Goal: Task Accomplishment & Management: Manage account settings

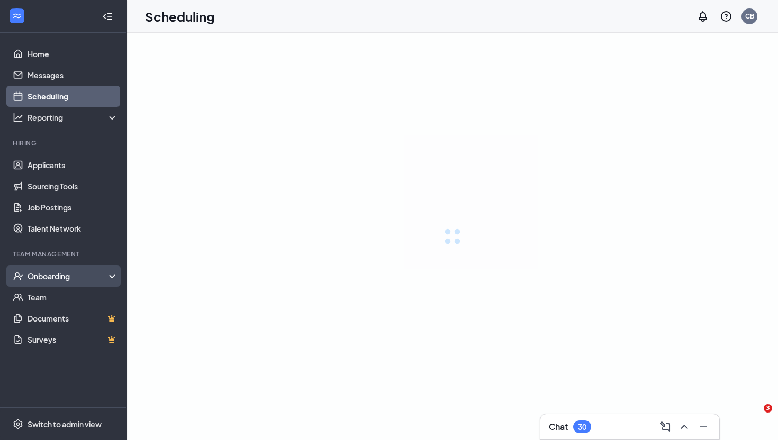
click at [64, 282] on div "Onboarding" at bounding box center [63, 276] width 127 height 21
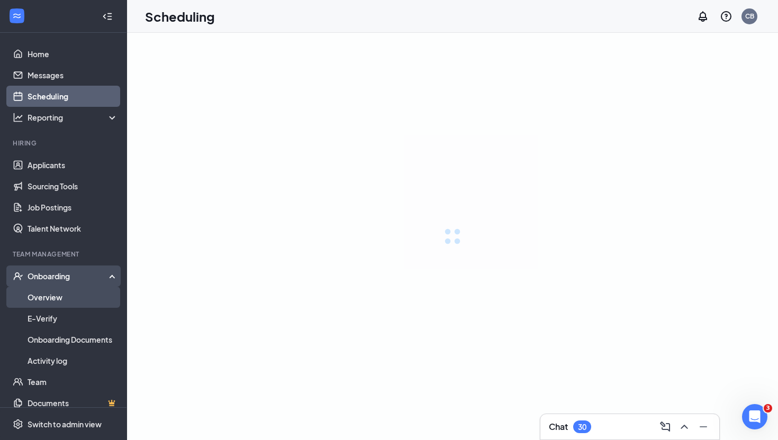
click at [60, 303] on link "Overview" at bounding box center [73, 297] width 90 height 21
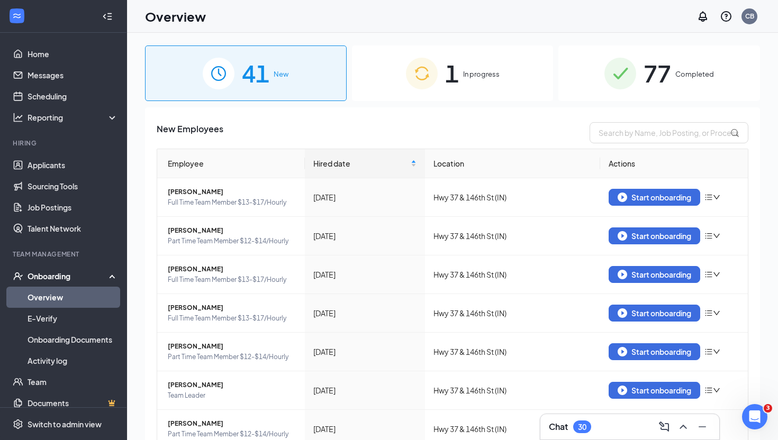
click at [486, 75] on span "In progress" at bounding box center [481, 74] width 37 height 11
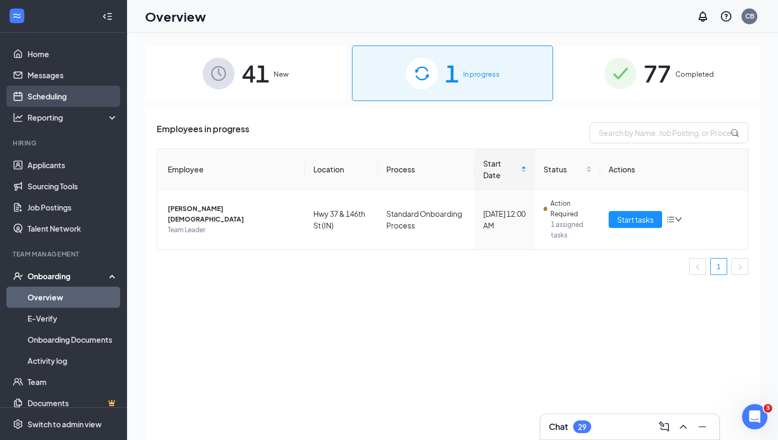
click at [62, 93] on link "Scheduling" at bounding box center [73, 96] width 90 height 21
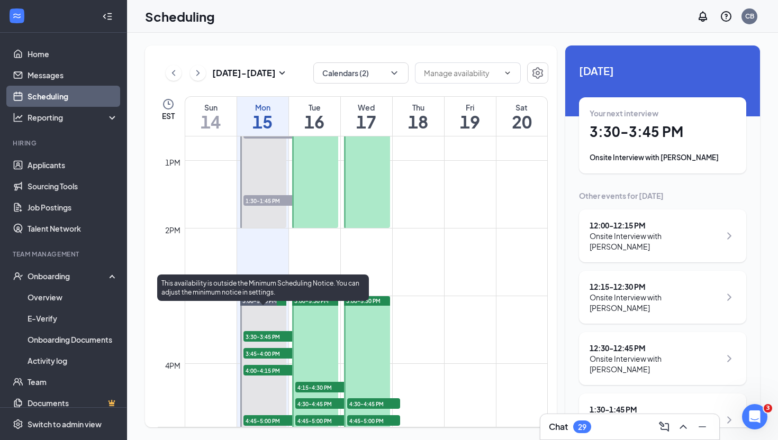
scroll to position [858, 0]
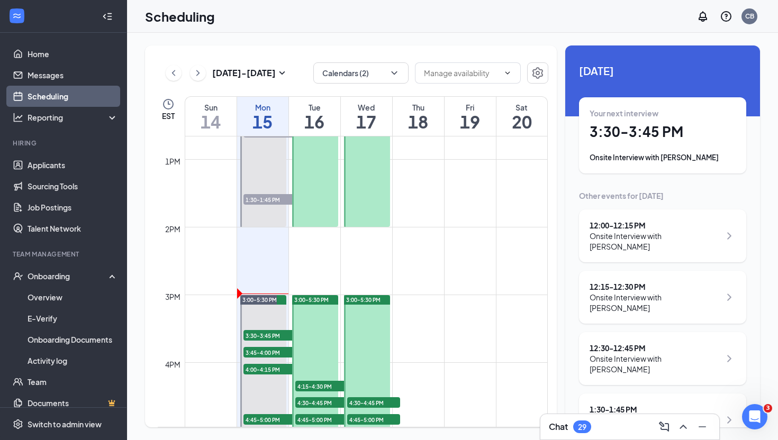
click at [297, 256] on td at bounding box center [366, 252] width 363 height 17
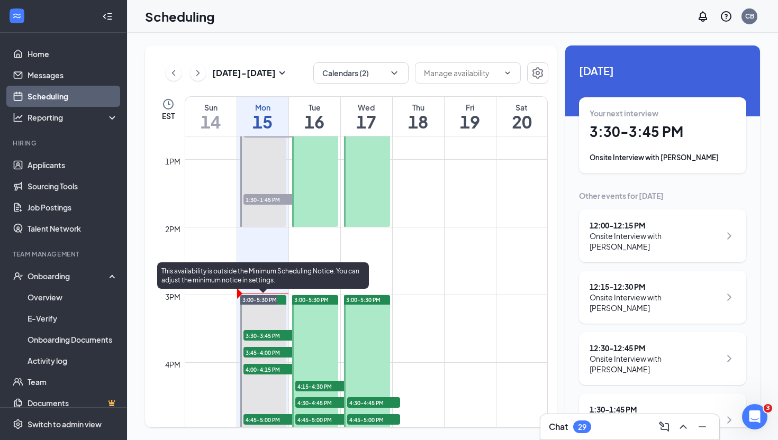
click at [273, 335] on span "3:30-3:45 PM" at bounding box center [269, 335] width 53 height 11
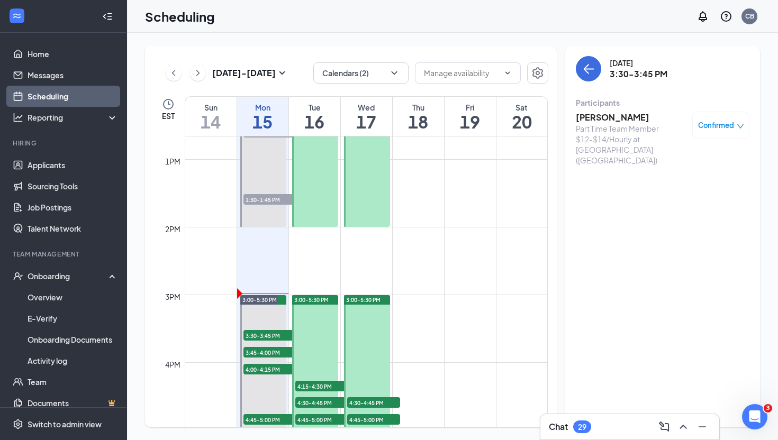
click at [625, 115] on h3 "[PERSON_NAME]" at bounding box center [631, 118] width 111 height 12
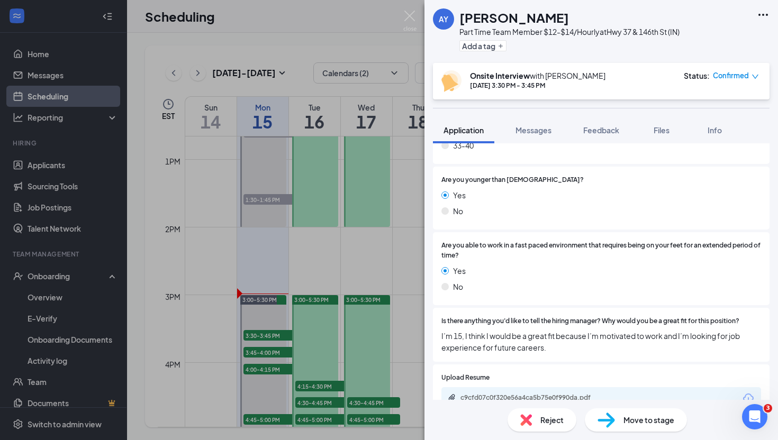
scroll to position [225, 0]
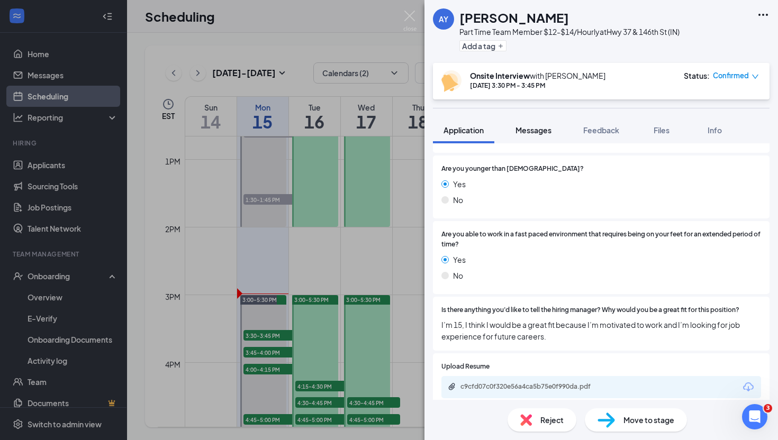
click at [527, 128] on span "Messages" at bounding box center [533, 130] width 36 height 10
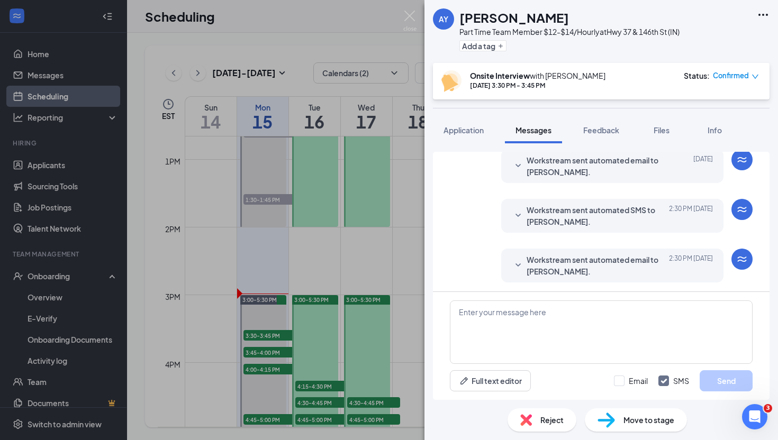
scroll to position [353, 0]
click at [412, 20] on img at bounding box center [409, 21] width 13 height 21
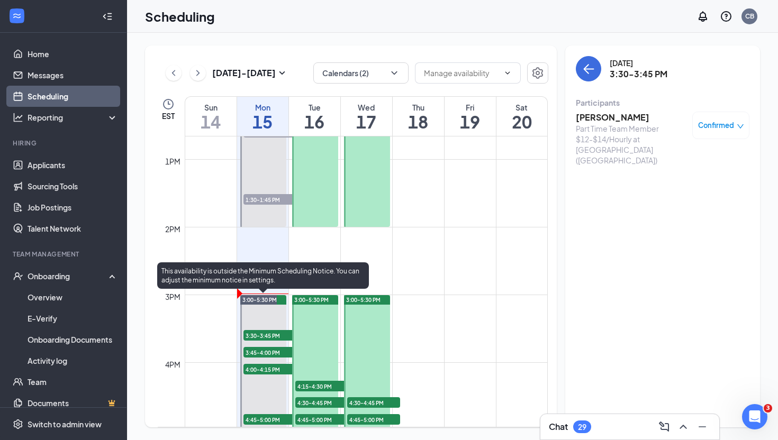
click at [260, 350] on span "3:45-4:00 PM" at bounding box center [269, 352] width 53 height 11
click at [262, 366] on span "4:00-4:15 PM" at bounding box center [269, 369] width 53 height 11
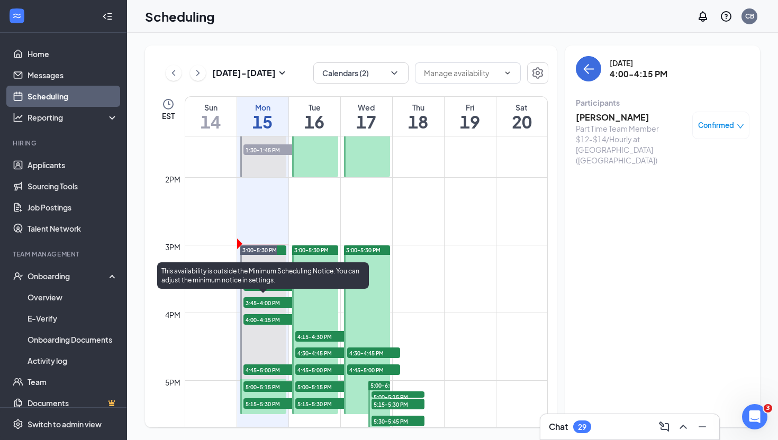
scroll to position [912, 0]
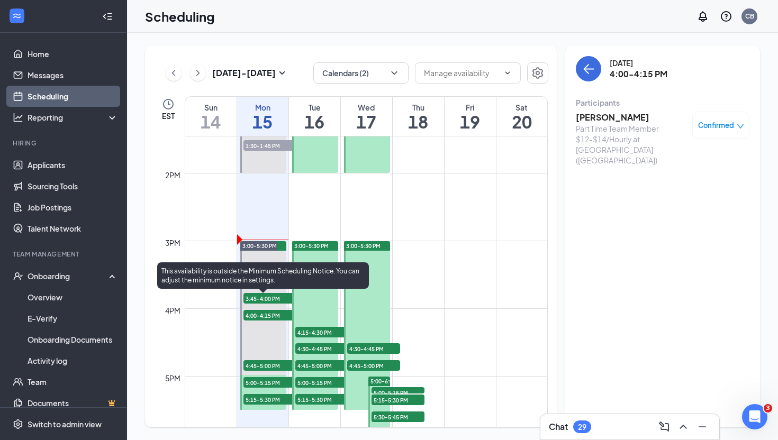
click at [273, 313] on span "4:00-4:15 PM" at bounding box center [269, 315] width 53 height 11
click at [275, 296] on span "3:45-4:00 PM" at bounding box center [269, 298] width 53 height 11
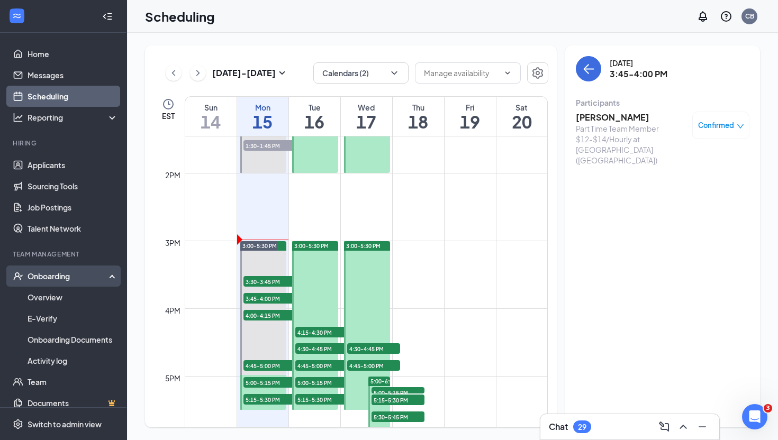
click at [70, 279] on div "Onboarding" at bounding box center [68, 276] width 81 height 11
click at [81, 273] on div "Onboarding" at bounding box center [68, 276] width 81 height 11
click at [76, 307] on link "Overview" at bounding box center [73, 297] width 90 height 21
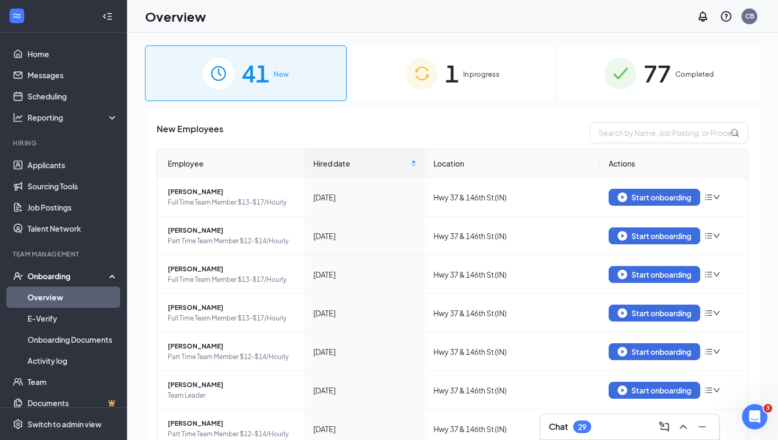
click at [491, 82] on div "1 In progress" at bounding box center [453, 74] width 202 height 56
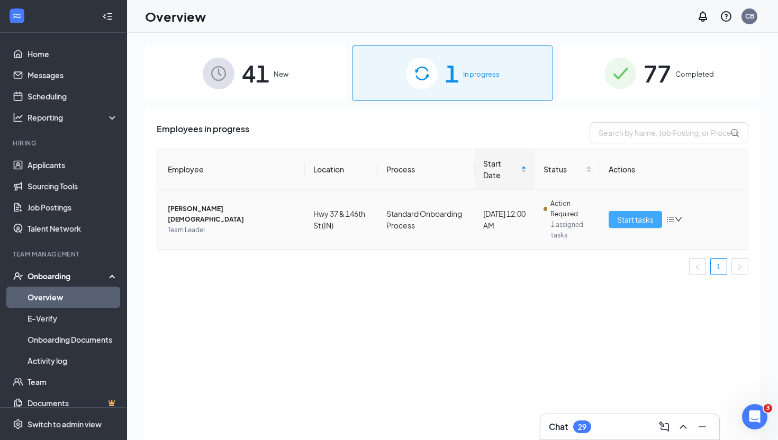
click at [623, 219] on span "Start tasks" at bounding box center [635, 220] width 37 height 12
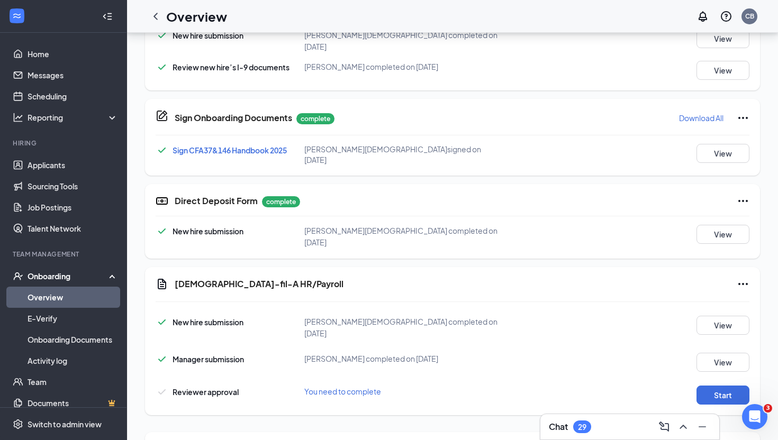
scroll to position [544, 0]
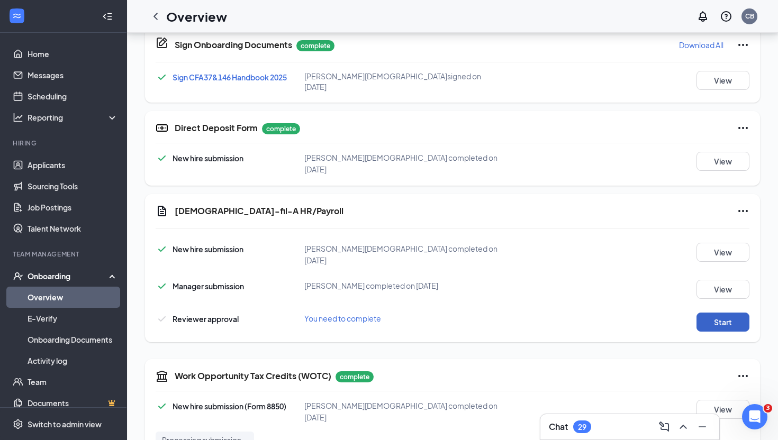
click at [718, 313] on button "Start" at bounding box center [722, 322] width 53 height 19
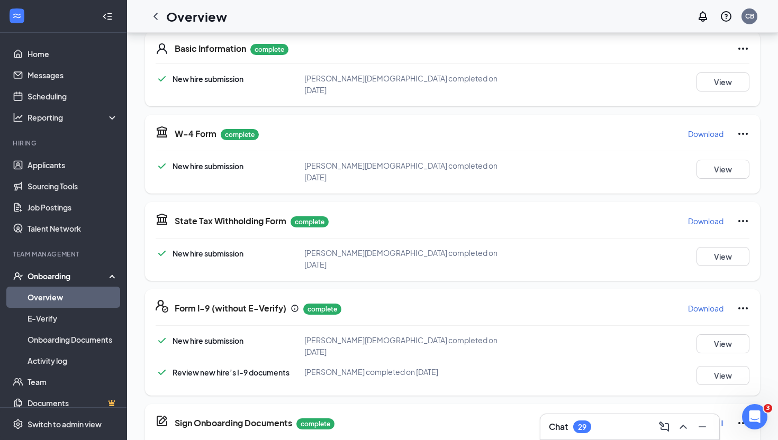
scroll to position [0, 0]
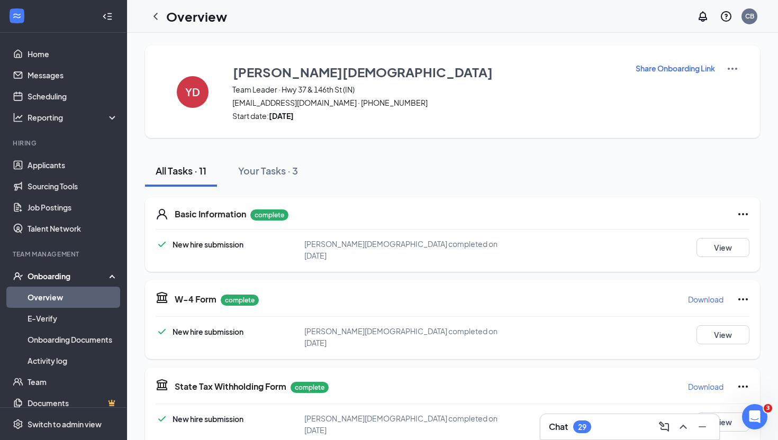
click at [94, 298] on link "Overview" at bounding box center [73, 297] width 90 height 21
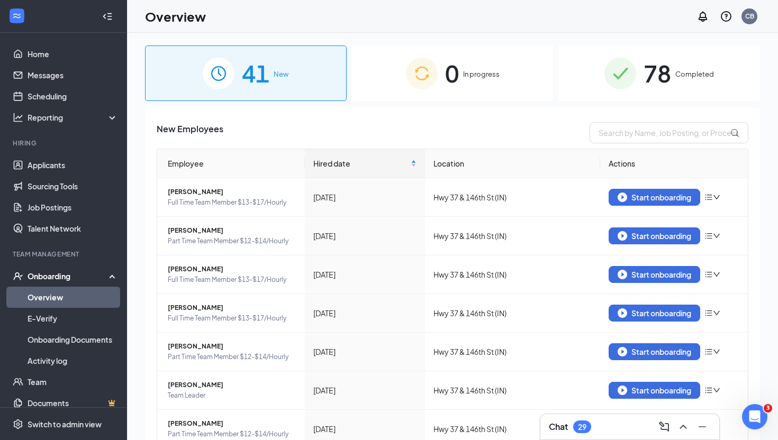
click at [486, 83] on div "0 In progress" at bounding box center [453, 74] width 202 height 56
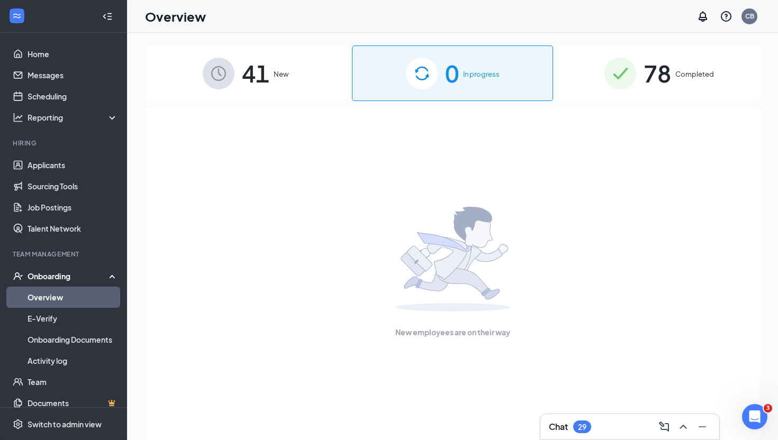
click at [604, 80] on div "78 Completed" at bounding box center [659, 74] width 202 height 56
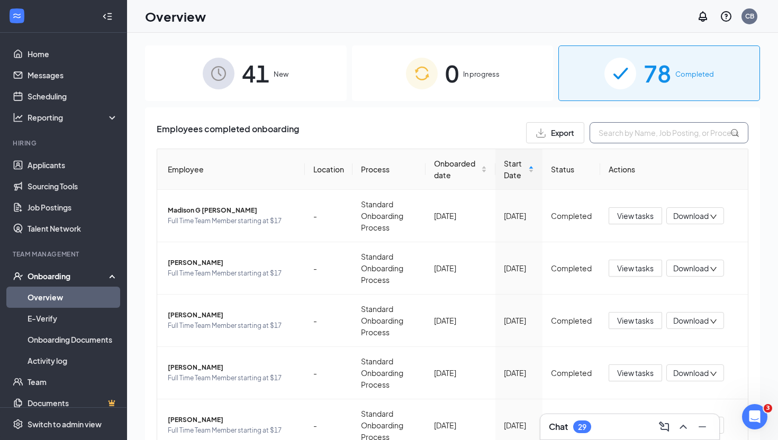
click at [610, 135] on input "text" at bounding box center [668, 132] width 159 height 21
type input "yasmina"
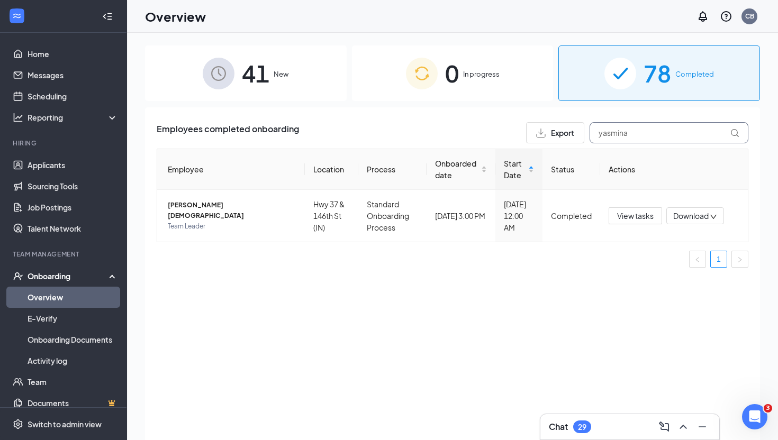
drag, startPoint x: 637, startPoint y: 133, endPoint x: 569, endPoint y: 122, distance: 68.2
click at [569, 123] on div "Export yasmina" at bounding box center [637, 132] width 222 height 21
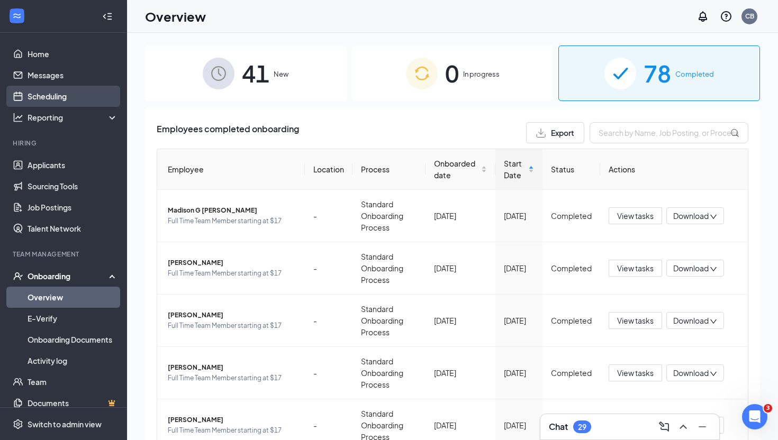
click at [79, 103] on link "Scheduling" at bounding box center [73, 96] width 90 height 21
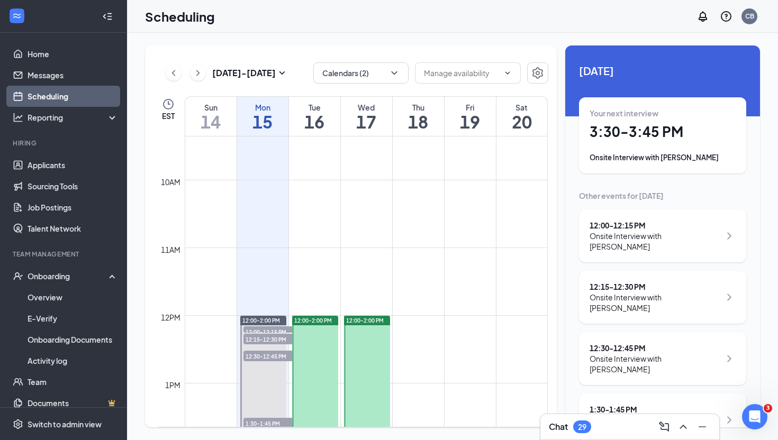
scroll to position [759, 0]
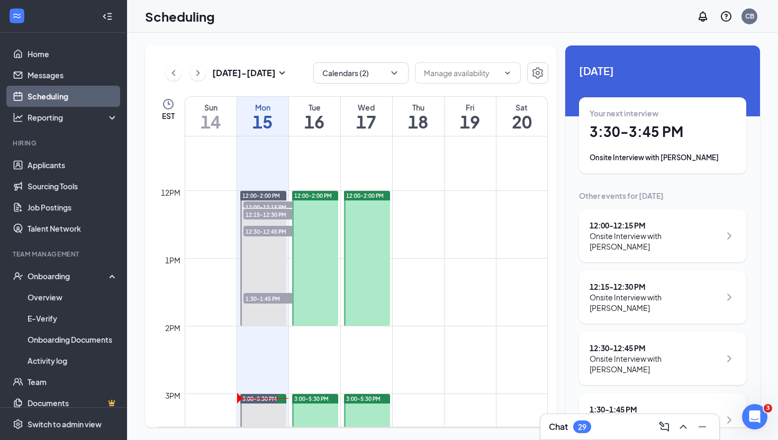
click at [314, 192] on span "12:00-2:00 PM" at bounding box center [313, 195] width 38 height 7
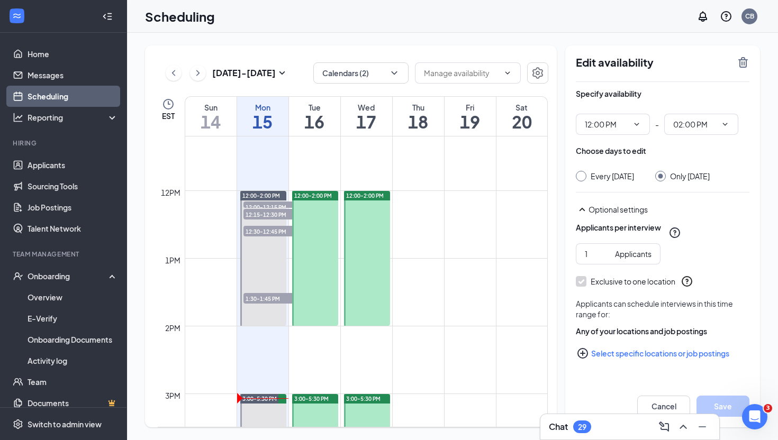
click at [376, 192] on span "12:00-2:00 PM" at bounding box center [365, 195] width 38 height 7
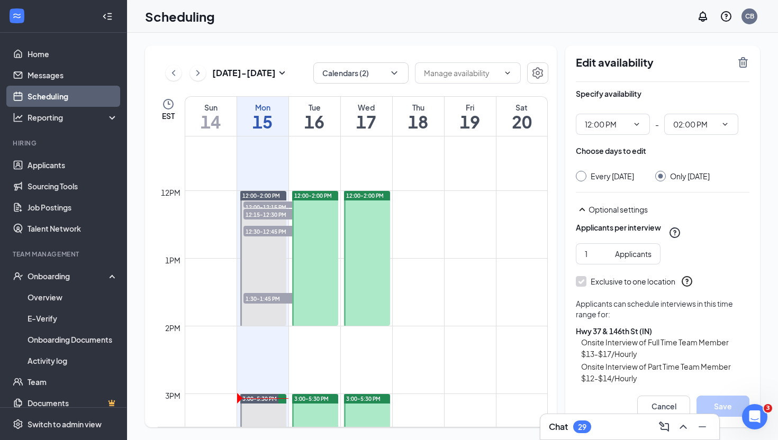
click at [321, 195] on span "12:00-2:00 PM" at bounding box center [313, 195] width 38 height 7
click at [379, 195] on span "12:00-2:00 PM" at bounding box center [365, 195] width 38 height 7
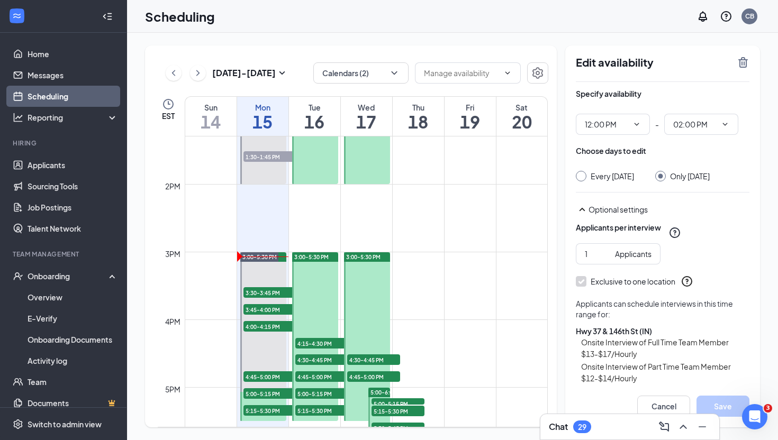
scroll to position [906, 0]
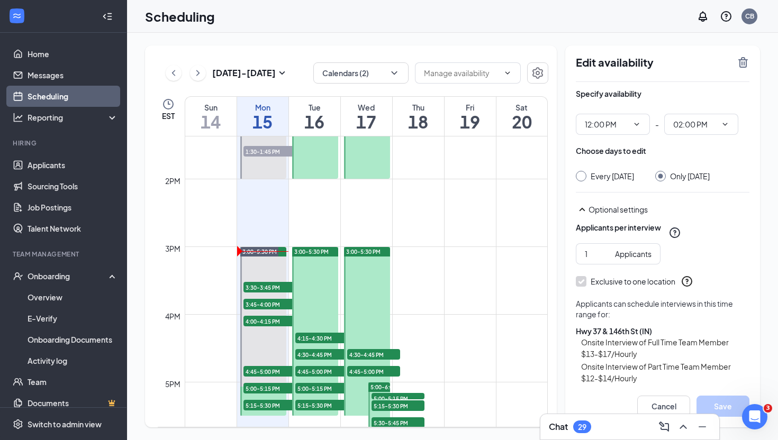
click at [318, 252] on span "3:00-5:30 PM" at bounding box center [311, 251] width 34 height 7
click at [364, 251] on span "3:00-5:30 PM" at bounding box center [363, 251] width 34 height 7
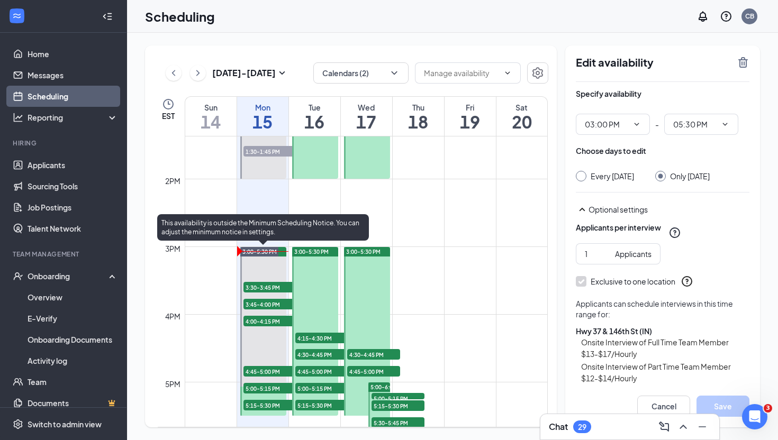
click at [280, 290] on span "3:30-3:45 PM" at bounding box center [269, 287] width 53 height 11
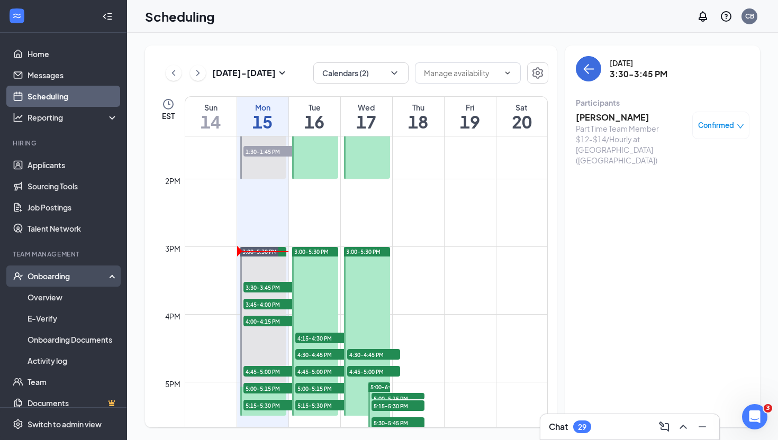
click at [72, 278] on div "Onboarding" at bounding box center [68, 276] width 81 height 11
click at [70, 275] on div "Onboarding" at bounding box center [68, 276] width 81 height 11
click at [70, 289] on link "Overview" at bounding box center [73, 297] width 90 height 21
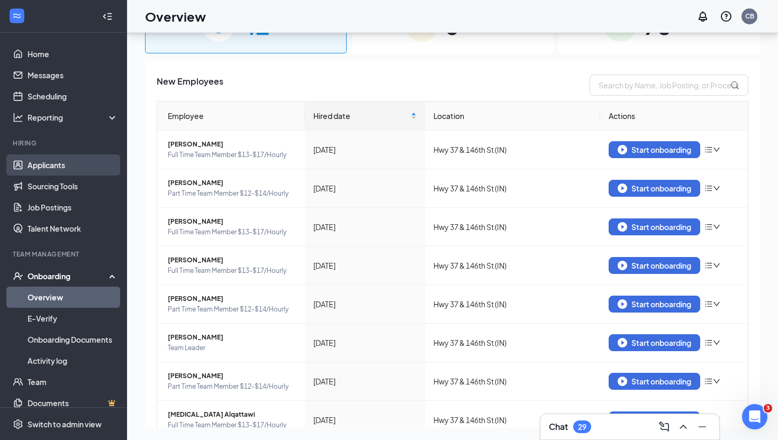
click at [61, 161] on link "Applicants" at bounding box center [73, 165] width 90 height 21
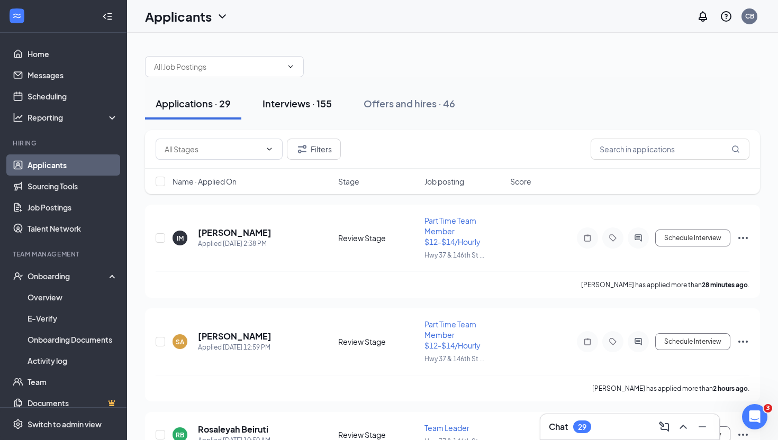
click at [319, 98] on div "Interviews · 155" at bounding box center [296, 103] width 69 height 13
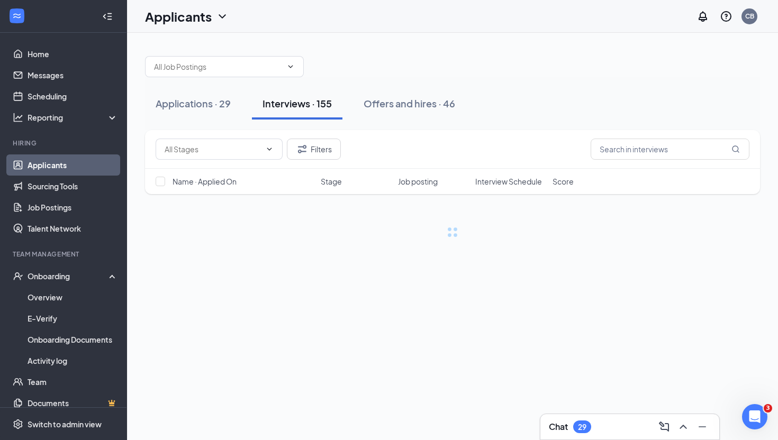
click at [613, 137] on div "Filters" at bounding box center [452, 149] width 615 height 39
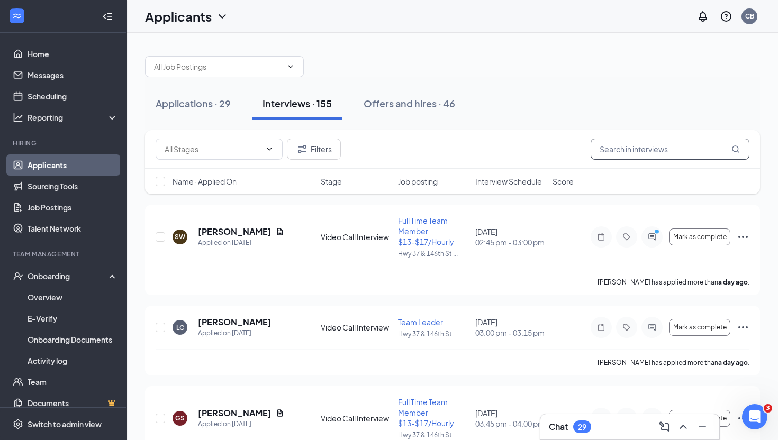
click at [614, 150] on input "text" at bounding box center [670, 149] width 159 height 21
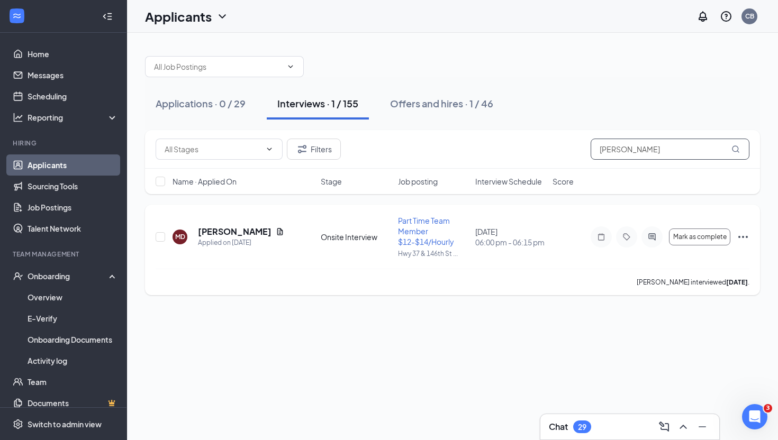
type input "[PERSON_NAME]"
click at [743, 239] on icon "Ellipses" at bounding box center [743, 237] width 13 height 13
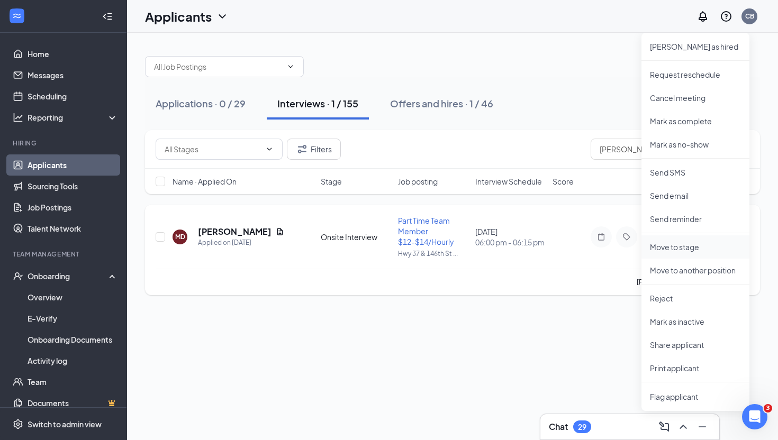
click at [669, 243] on p "Move to stage" at bounding box center [695, 247] width 91 height 11
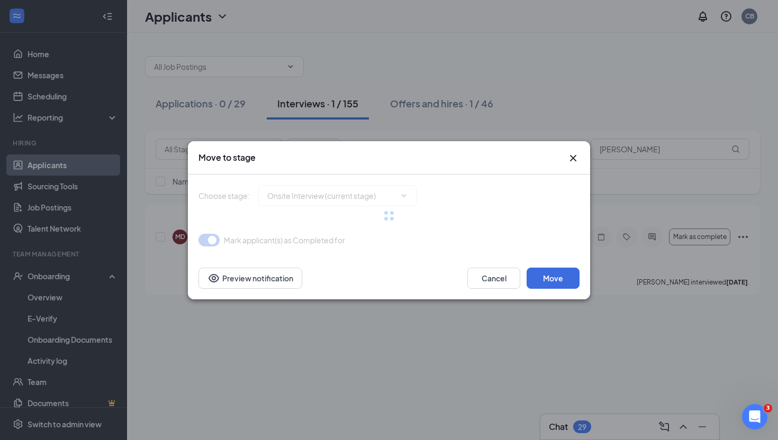
type input "Offer Letter (next stage)"
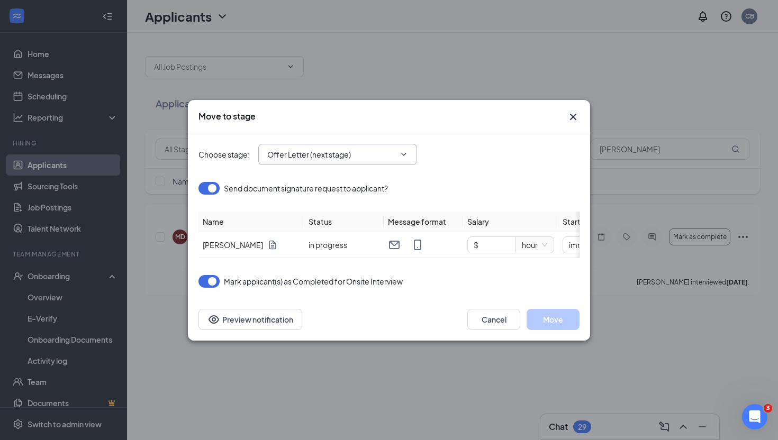
click at [330, 153] on input "Offer Letter (next stage)" at bounding box center [331, 155] width 128 height 12
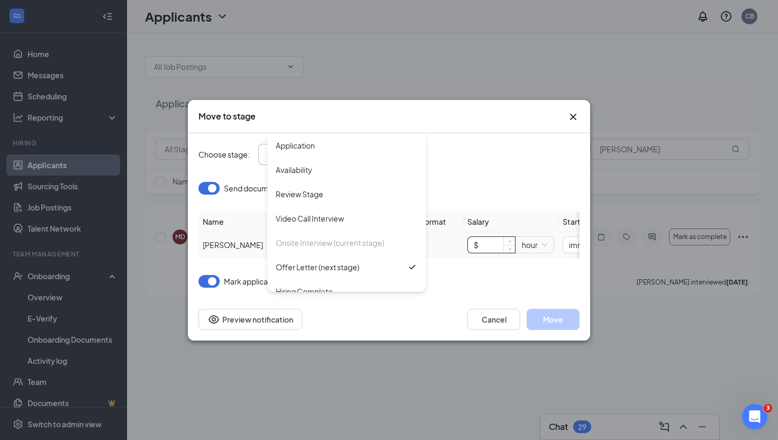
click at [502, 242] on input "$" at bounding box center [491, 245] width 47 height 16
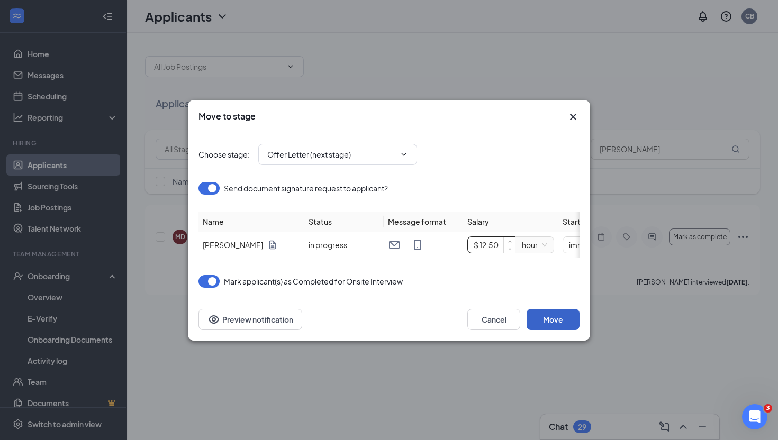
type input "$ 12.5"
click at [559, 316] on button "Move" at bounding box center [552, 319] width 53 height 21
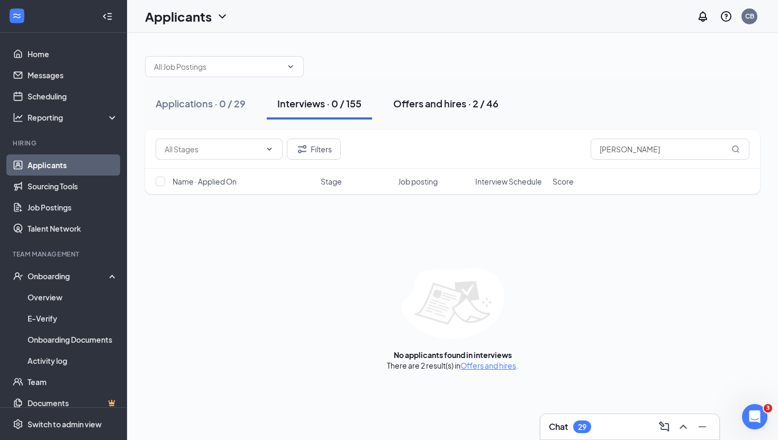
click at [456, 107] on div "Offers and hires · 2 / 46" at bounding box center [445, 103] width 105 height 13
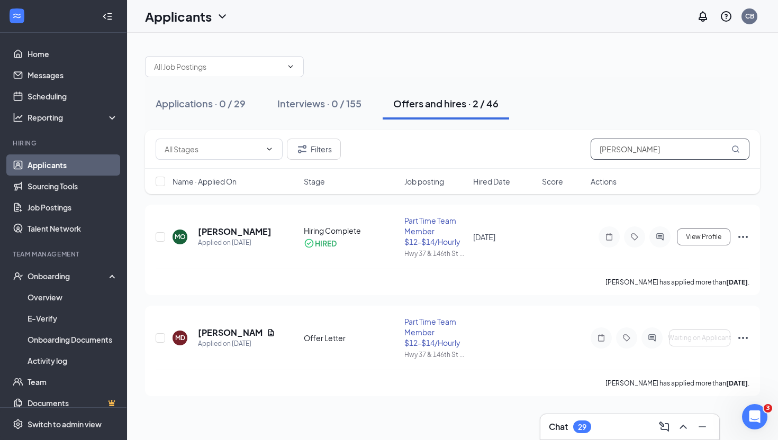
drag, startPoint x: 633, startPoint y: 152, endPoint x: 549, endPoint y: 152, distance: 84.7
click at [549, 152] on div "Filters [PERSON_NAME]" at bounding box center [453, 149] width 594 height 21
type input "[PERSON_NAME]"
click at [214, 329] on h5 "[PERSON_NAME]" at bounding box center [230, 333] width 65 height 12
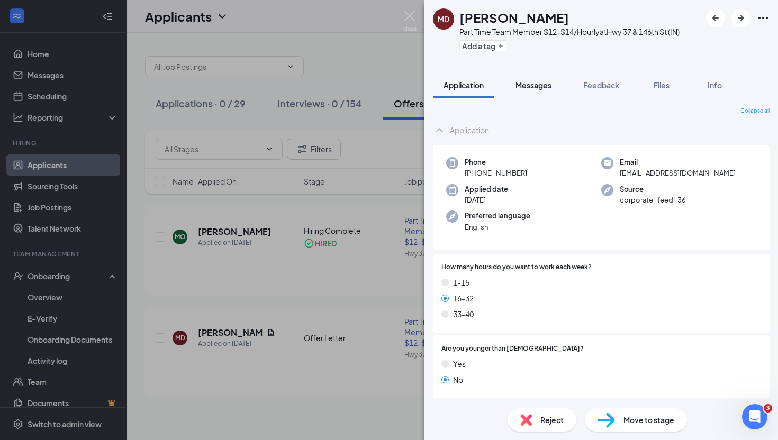
click at [543, 91] on button "Messages" at bounding box center [533, 85] width 57 height 26
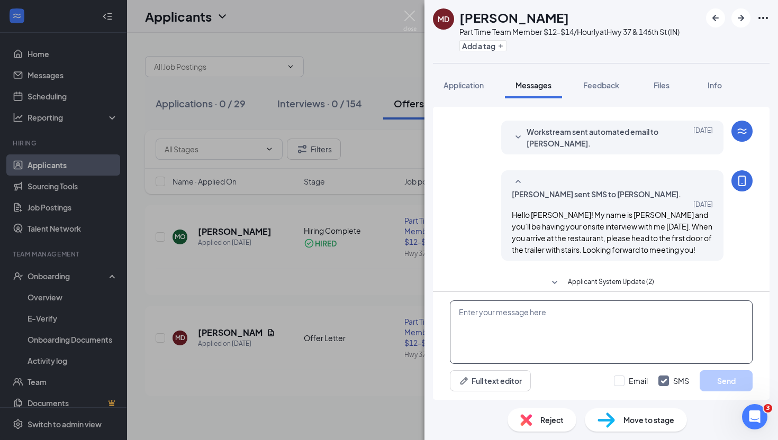
scroll to position [372, 0]
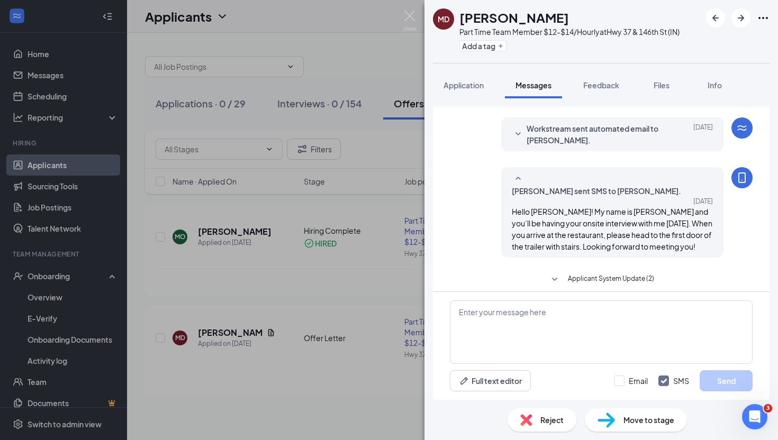
click at [561, 274] on button "Applicant System Update (2)" at bounding box center [601, 280] width 106 height 13
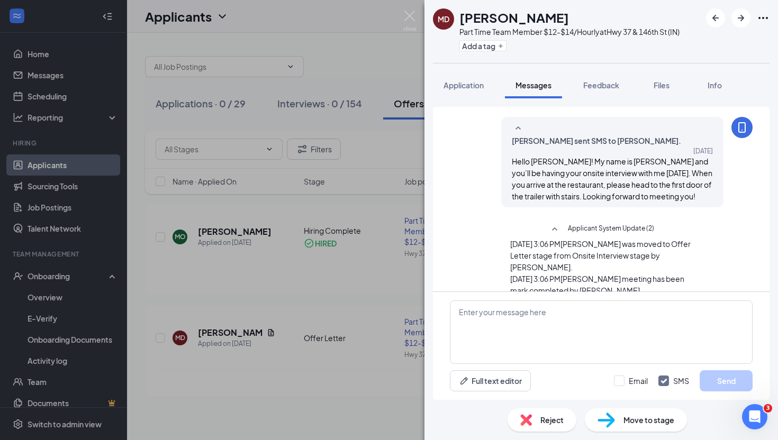
scroll to position [432, 0]
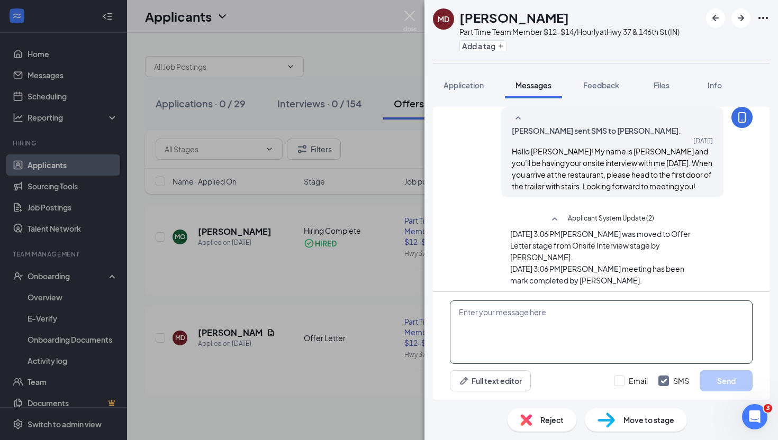
paste textarea "Hey——! I just sent you an offer letter for — time — team member at $—/hour. Ple…"
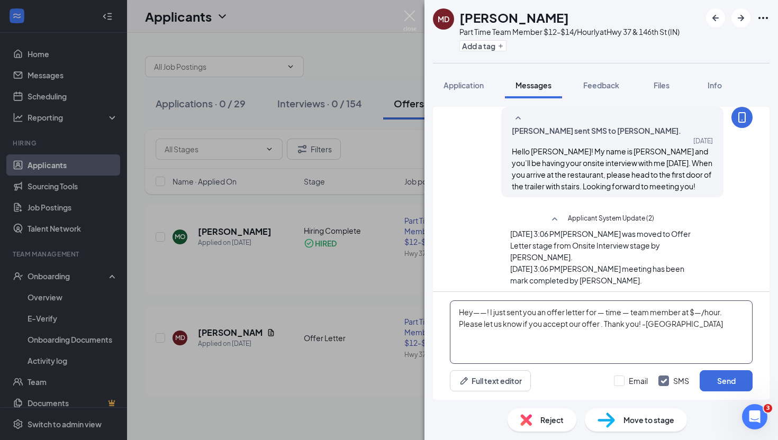
click at [488, 310] on textarea "Hey——! I just sent you an offer letter for — time — team member at $—/hour. Ple…" at bounding box center [601, 332] width 303 height 63
click at [617, 312] on textarea "Hey [PERSON_NAME] ! I just sent you an offer letter for — time — team member at…" at bounding box center [601, 332] width 303 height 63
click at [472, 328] on textarea "Hey [PERSON_NAME] ! I just sent you an offer letter for part time front of hous…" at bounding box center [601, 332] width 303 height 63
type textarea "Hey [PERSON_NAME] ! I just sent you an offer letter for part time front of hous…"
click at [724, 374] on button "Send" at bounding box center [726, 380] width 53 height 21
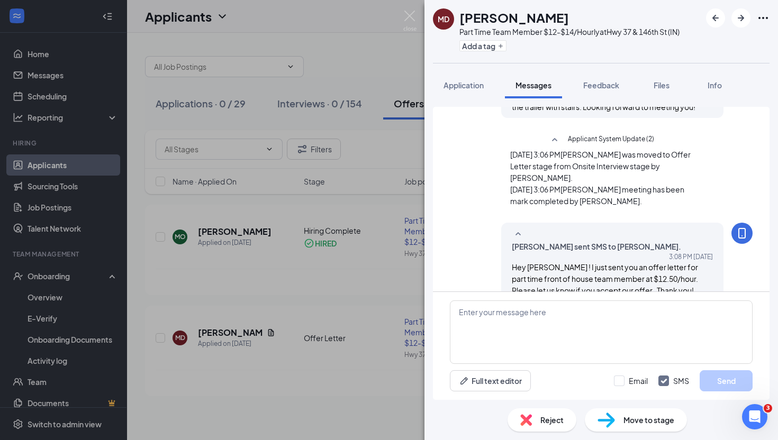
scroll to position [523, 0]
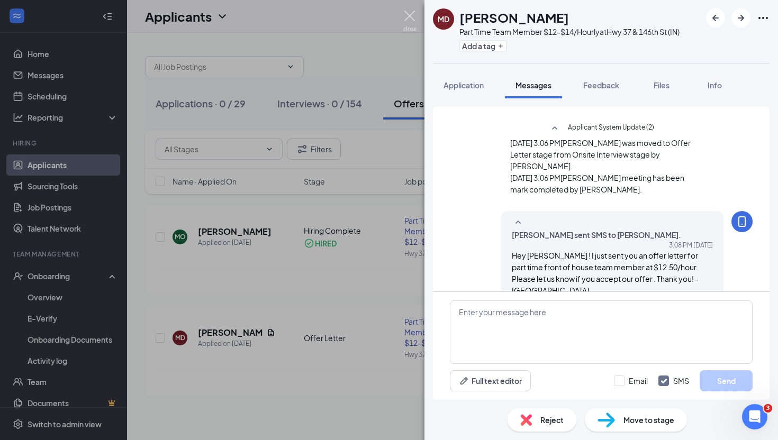
click at [412, 24] on img at bounding box center [409, 21] width 13 height 21
